Goal: Information Seeking & Learning: Learn about a topic

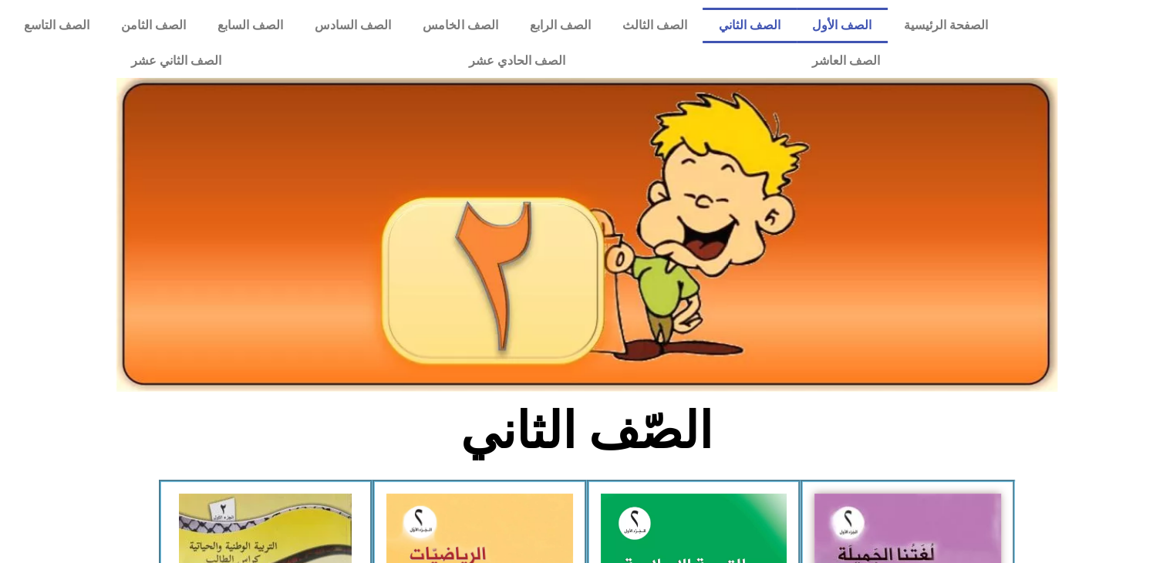
click at [860, 22] on link "الصف الأول" at bounding box center [841, 25] width 91 height 35
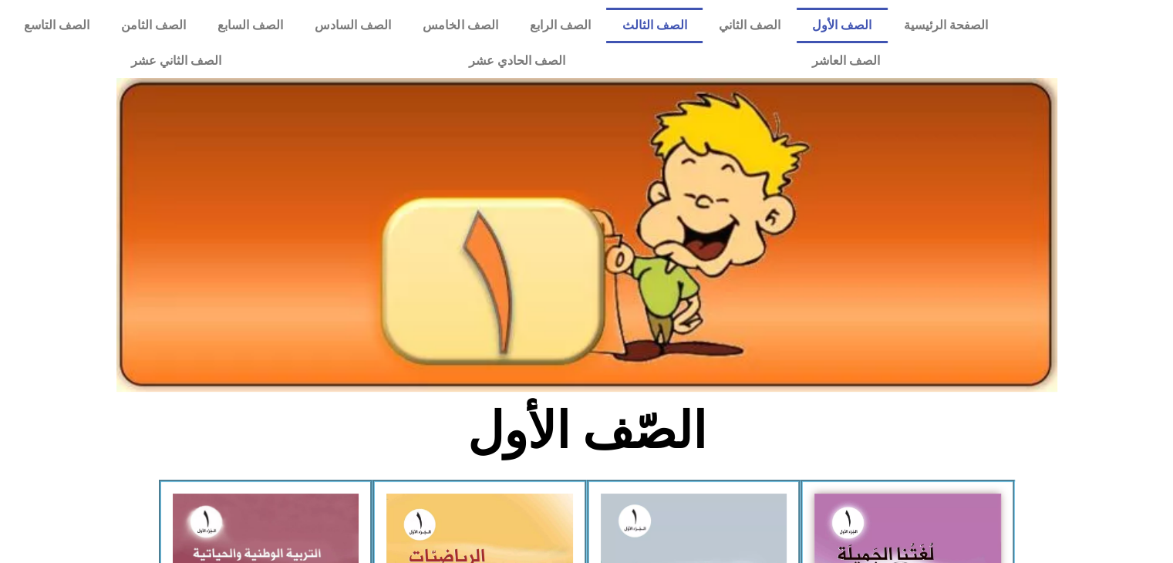
click at [674, 10] on link "الصف الثالث" at bounding box center [654, 25] width 96 height 35
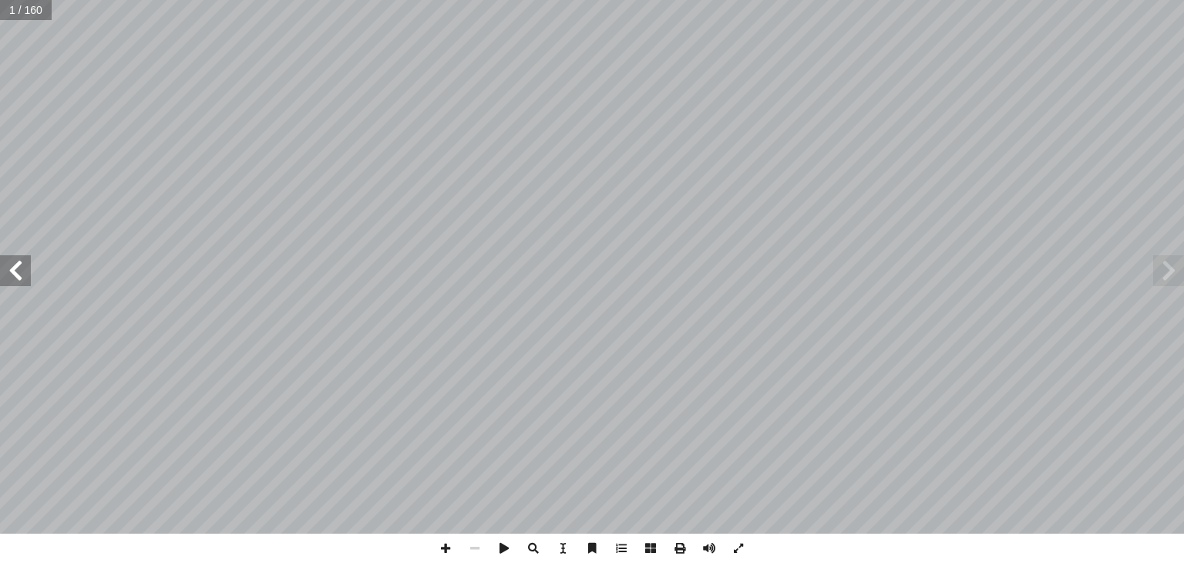
click at [10, 263] on span at bounding box center [15, 270] width 31 height 31
click at [25, 271] on span at bounding box center [15, 270] width 31 height 31
click at [21, 271] on span at bounding box center [15, 270] width 31 height 31
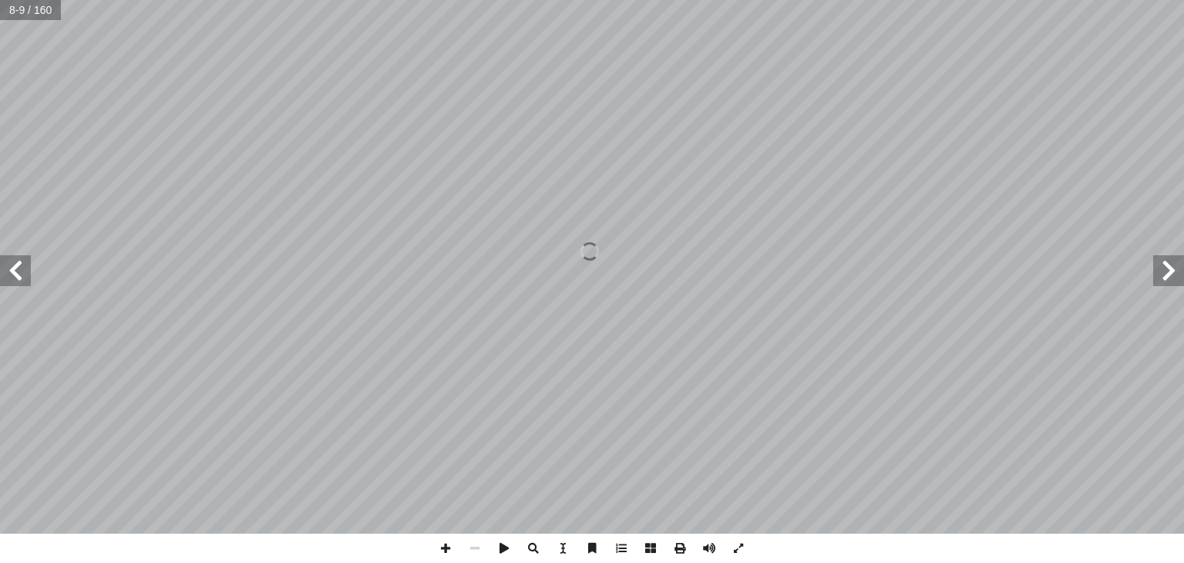
click at [23, 272] on span at bounding box center [15, 270] width 31 height 31
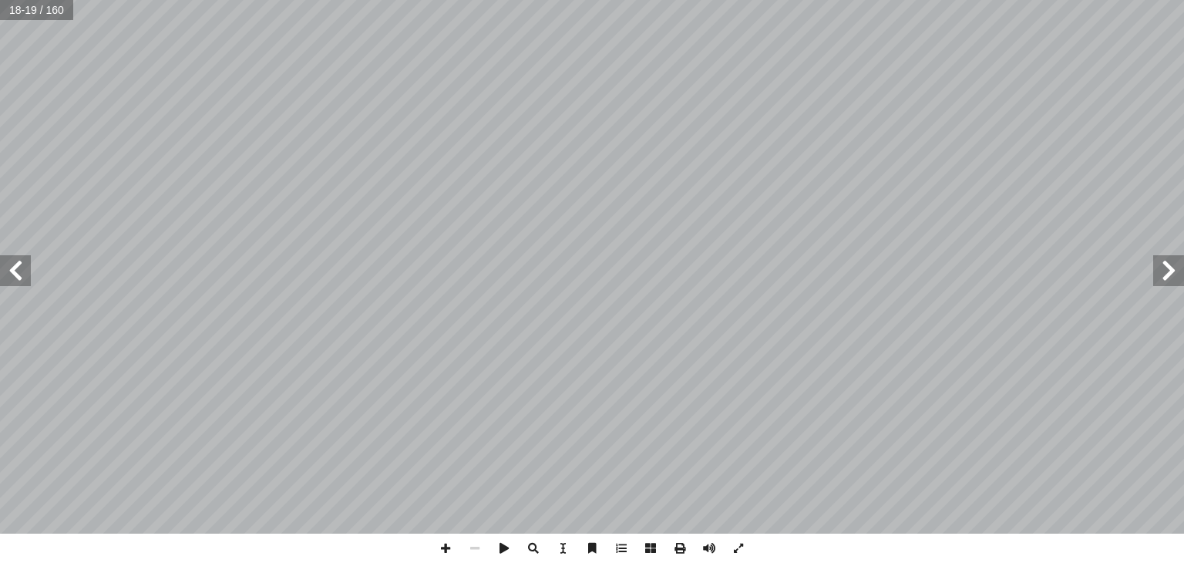
click at [23, 272] on span at bounding box center [15, 270] width 31 height 31
click at [22, 278] on span at bounding box center [15, 270] width 31 height 31
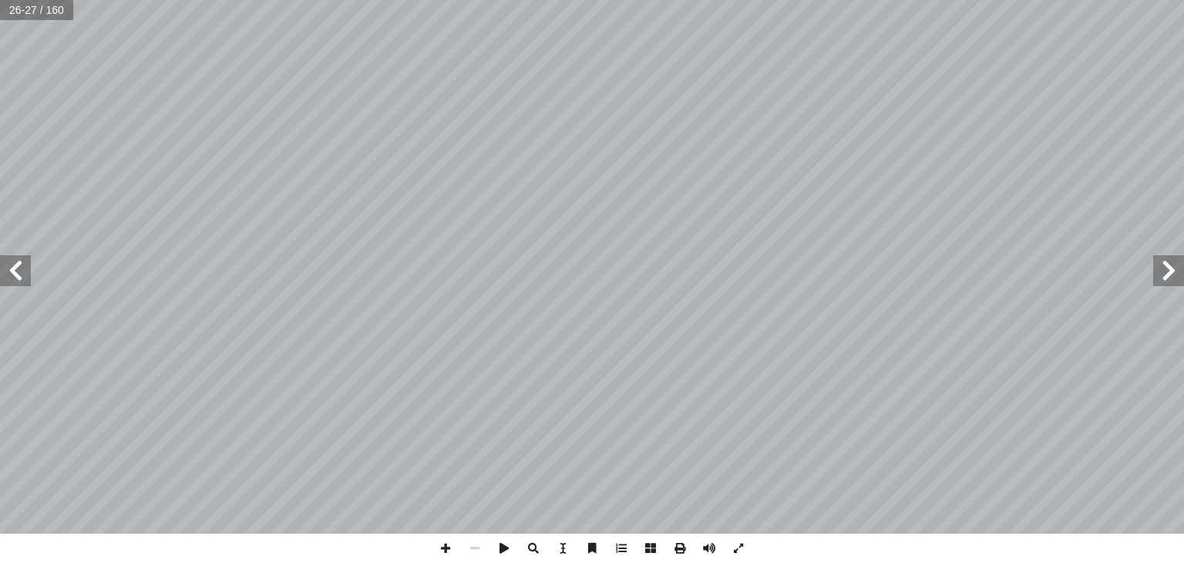
click at [22, 278] on span at bounding box center [15, 270] width 31 height 31
click at [14, 271] on span at bounding box center [15, 270] width 31 height 31
click at [11, 280] on span at bounding box center [15, 270] width 31 height 31
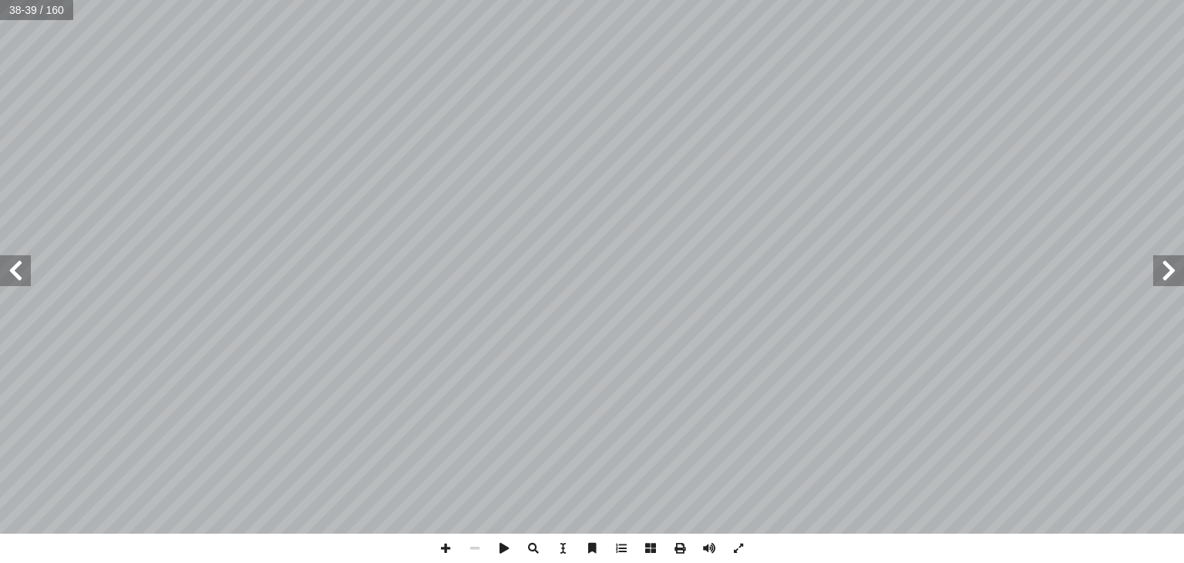
click at [1166, 265] on span at bounding box center [1168, 270] width 31 height 31
